Goal: Communication & Community: Connect with others

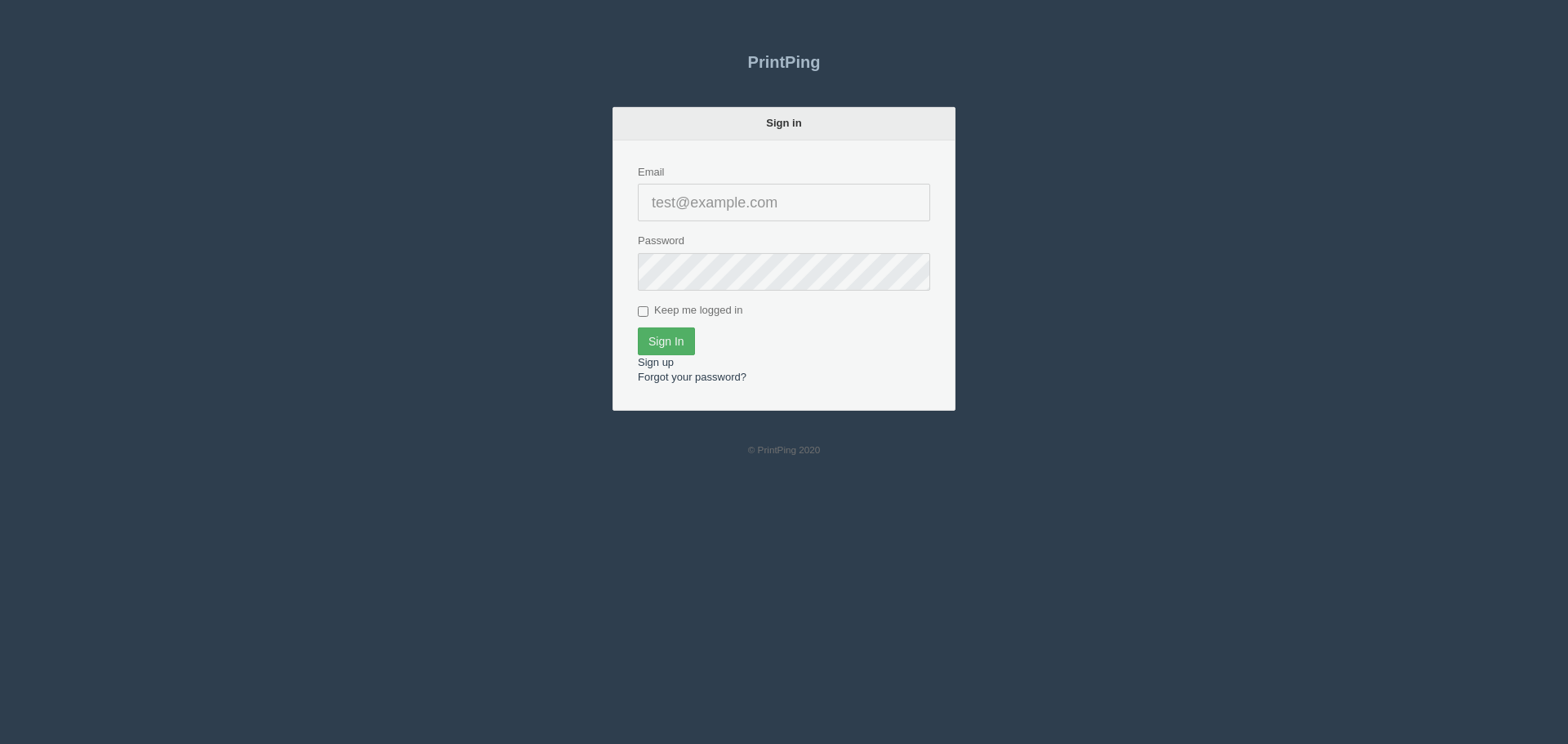
type input "[PERSON_NAME][EMAIL_ADDRESS][DOMAIN_NAME]"
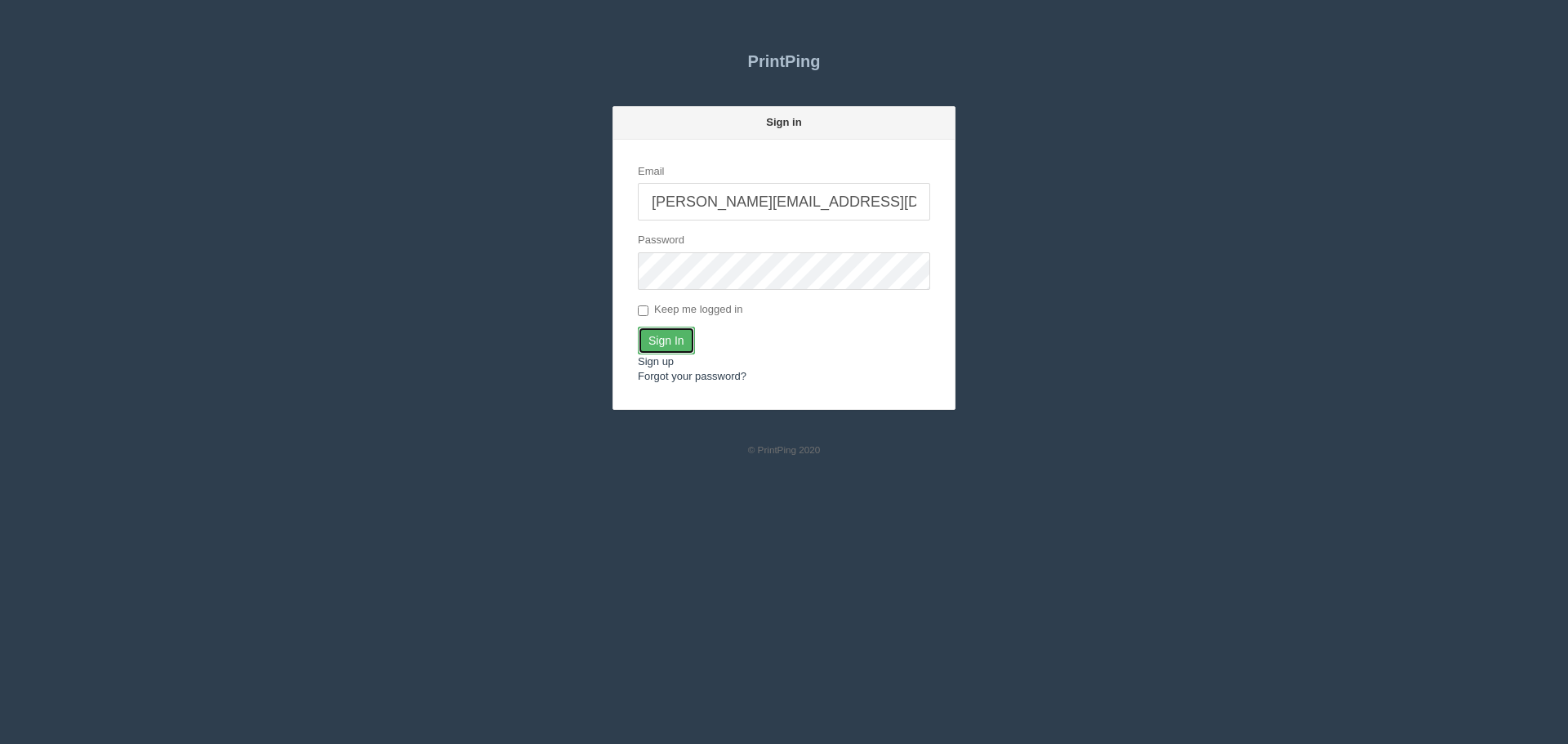
click at [671, 333] on input "Sign In" at bounding box center [667, 340] width 57 height 28
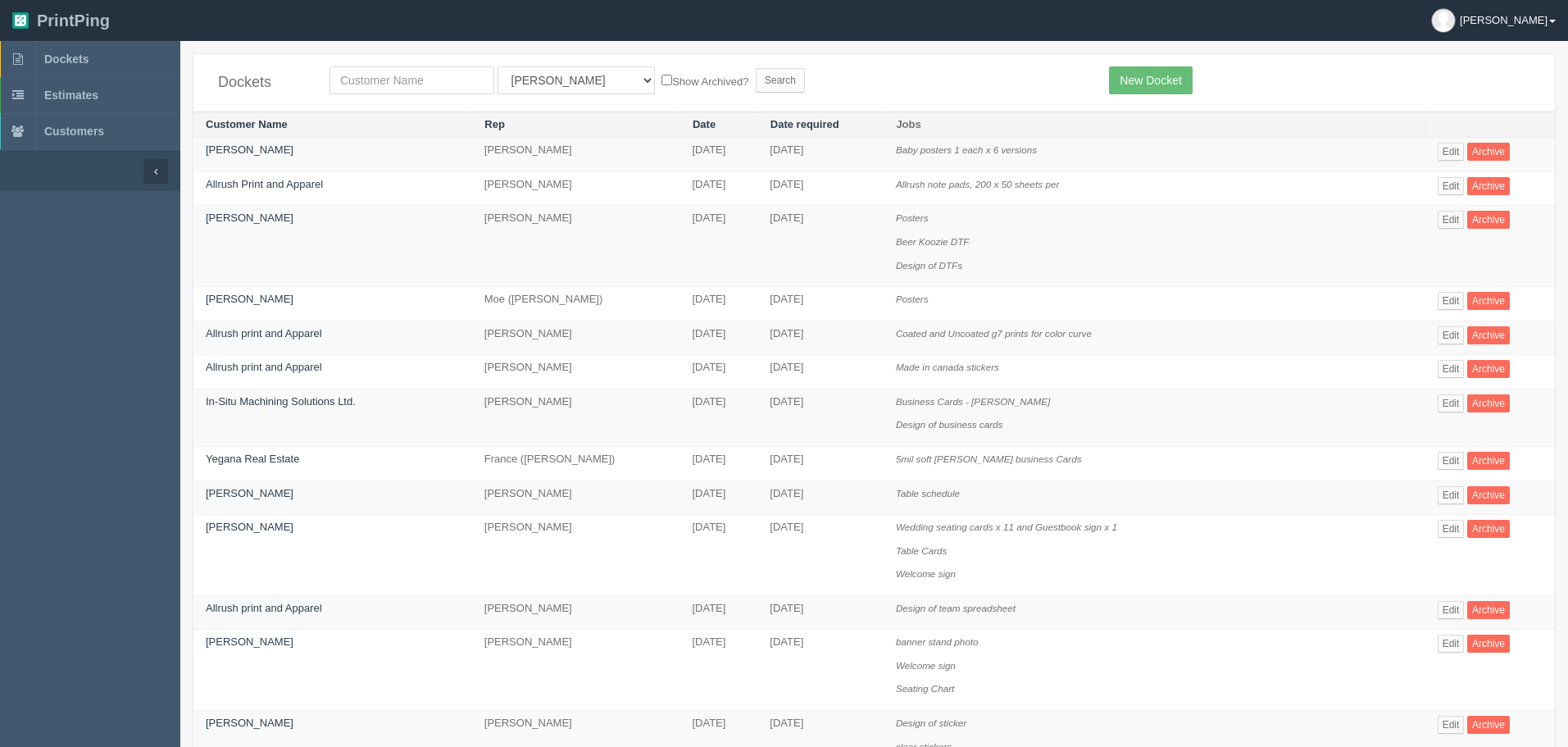
click at [1520, 4] on link "[PERSON_NAME]" at bounding box center [1493, 20] width 149 height 41
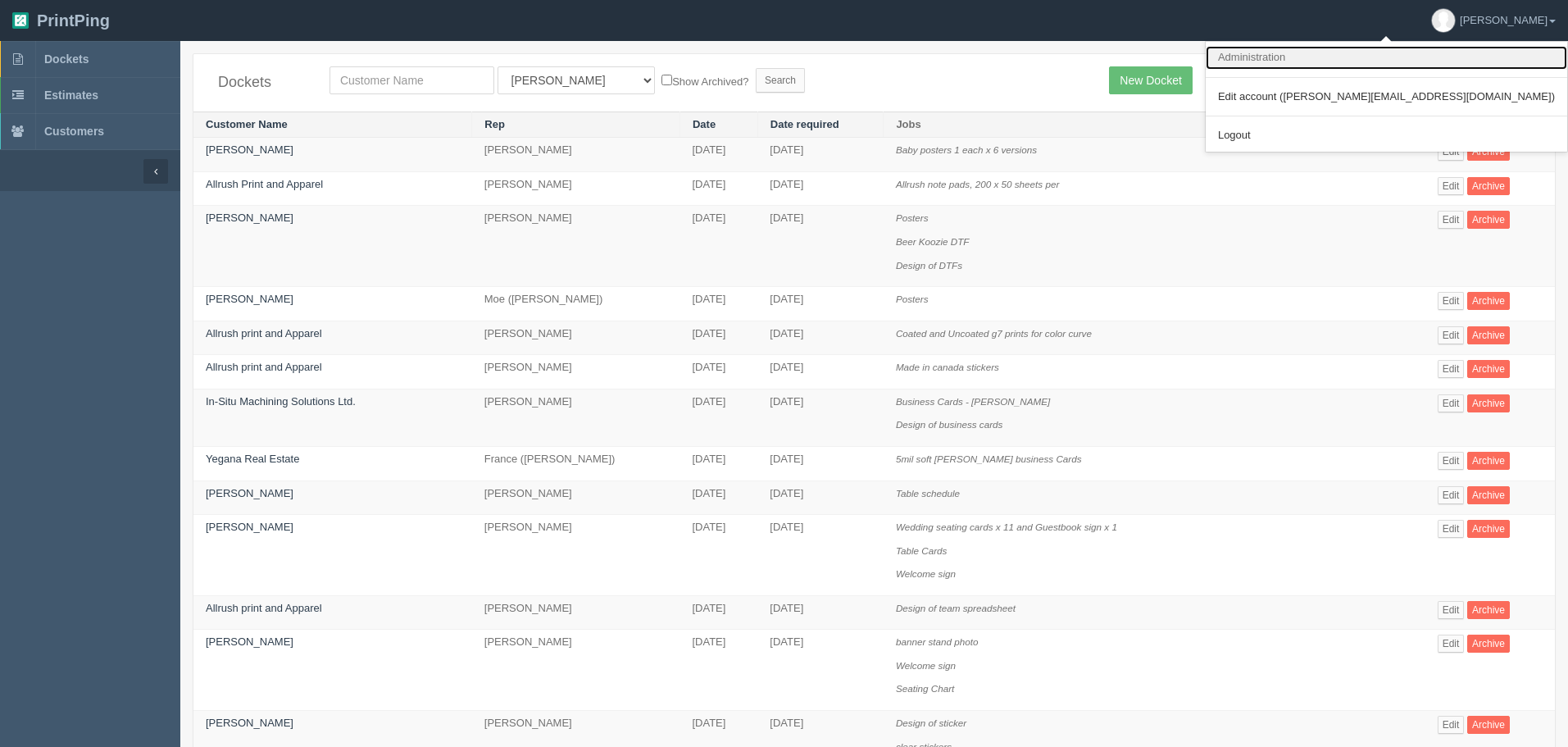
click at [1452, 48] on link "Administration" at bounding box center [1386, 57] width 361 height 23
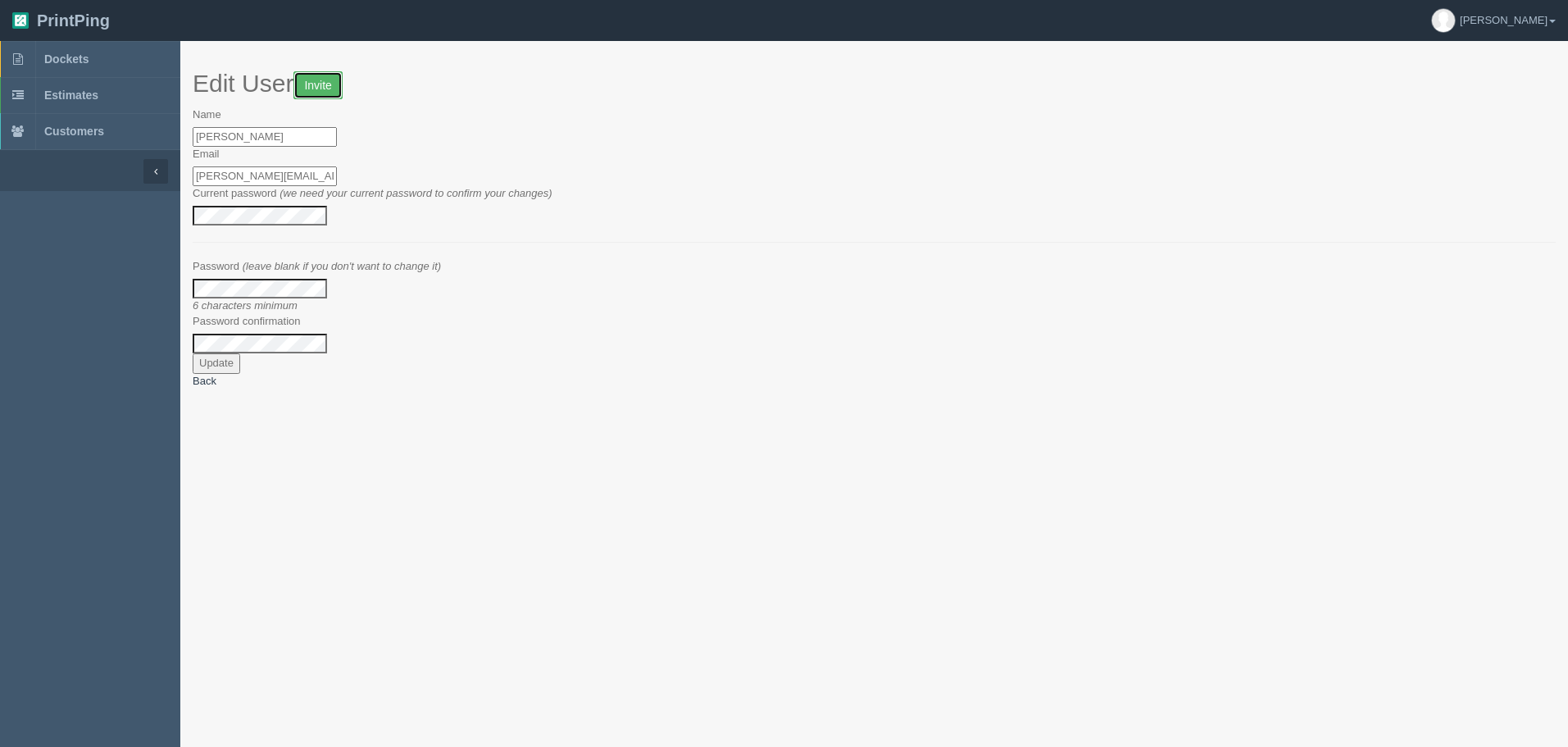
click at [329, 85] on link "Invite" at bounding box center [318, 85] width 49 height 28
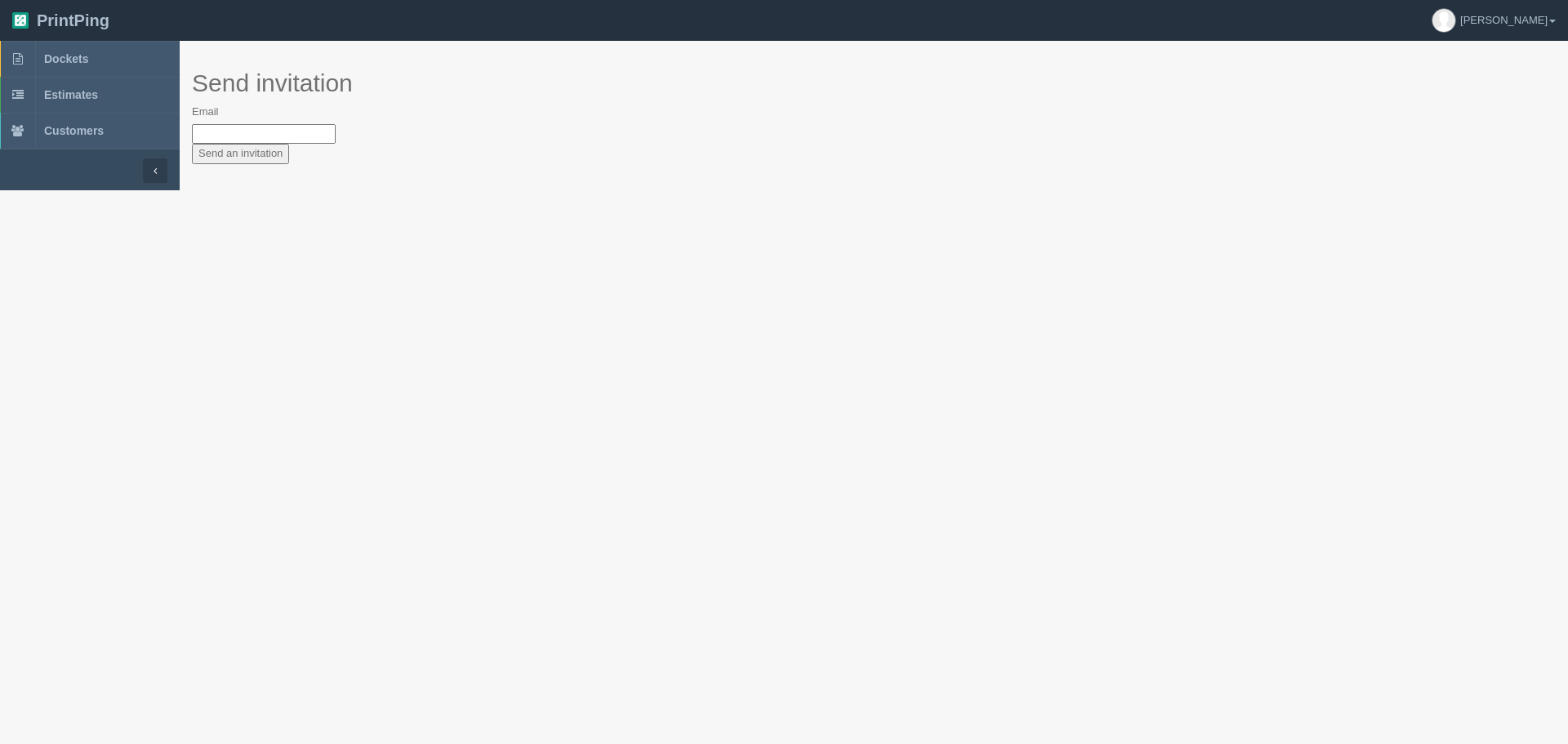
click at [302, 139] on input "Email" at bounding box center [263, 135] width 143 height 21
type input "[EMAIL_ADDRESS][DOMAIN_NAME]"
click at [294, 190] on html "PrintPing [PERSON_NAME] Administration Edit account ( [PERSON_NAME][EMAIL_ADDRE…" at bounding box center [784, 95] width 1568 height 190
click at [264, 138] on input "[EMAIL_ADDRESS][DOMAIN_NAME]" at bounding box center [263, 135] width 143 height 21
click at [232, 190] on html "PrintPing [PERSON_NAME] Administration Edit account ( [PERSON_NAME][EMAIL_ADDRE…" at bounding box center [784, 95] width 1568 height 190
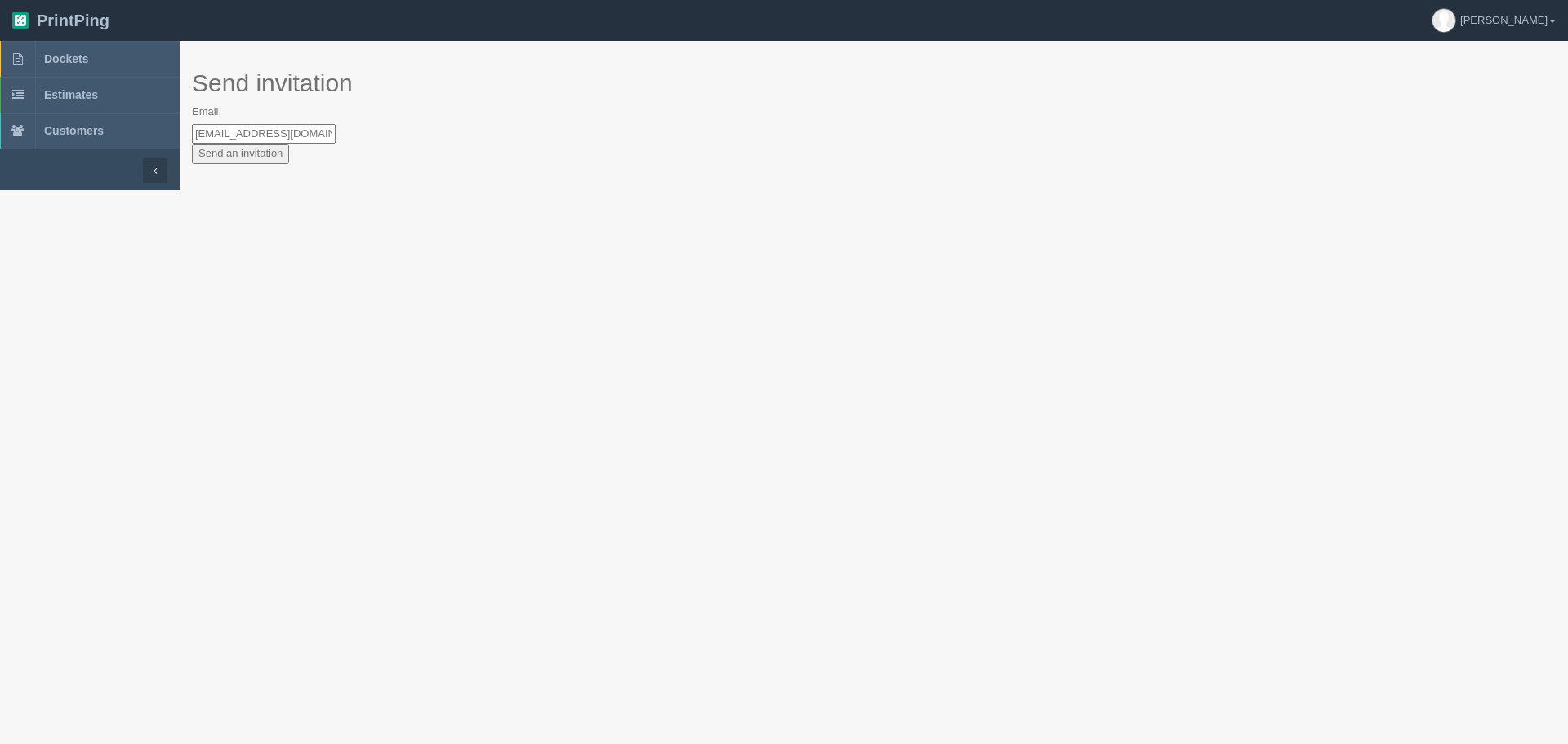
click at [236, 156] on input "Send an invitation" at bounding box center [240, 154] width 98 height 21
